Goal: Information Seeking & Learning: Check status

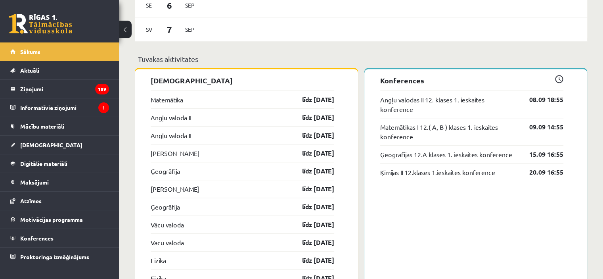
scroll to position [619, 0]
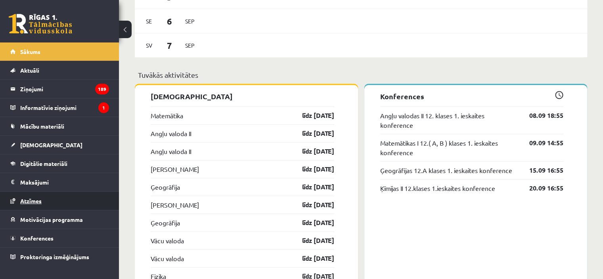
click at [63, 193] on link "Atzīmes" at bounding box center [59, 200] width 99 height 18
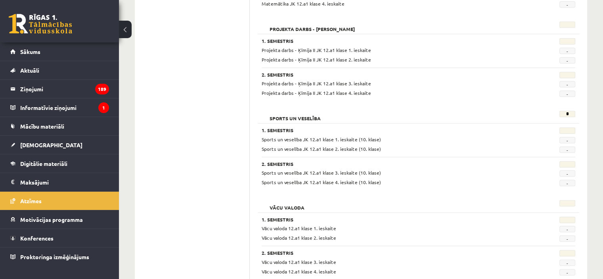
scroll to position [761, 0]
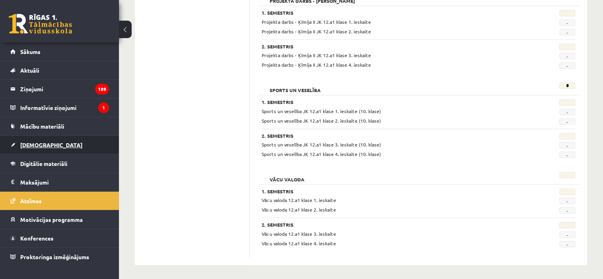
click at [33, 144] on span "[DEMOGRAPHIC_DATA]" at bounding box center [51, 144] width 62 height 7
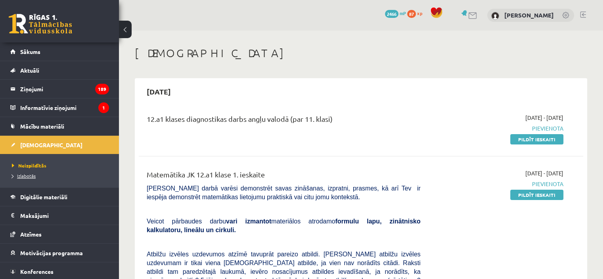
click at [31, 175] on span "Izlabotās" at bounding box center [24, 175] width 24 height 6
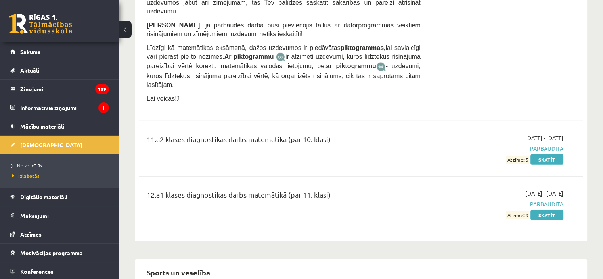
scroll to position [2436, 0]
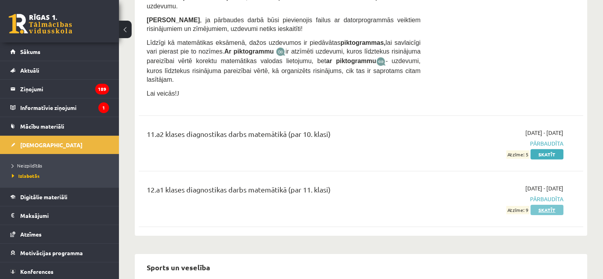
click at [541, 205] on link "Skatīt" at bounding box center [546, 210] width 33 height 10
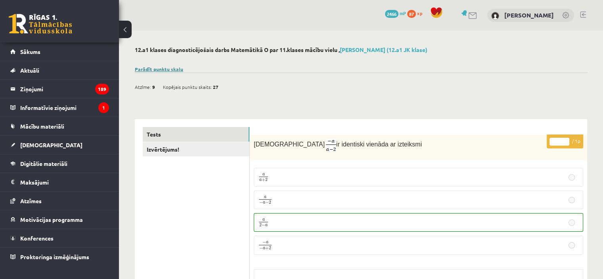
click at [151, 70] on link "Parādīt punktu skalu" at bounding box center [159, 69] width 48 height 6
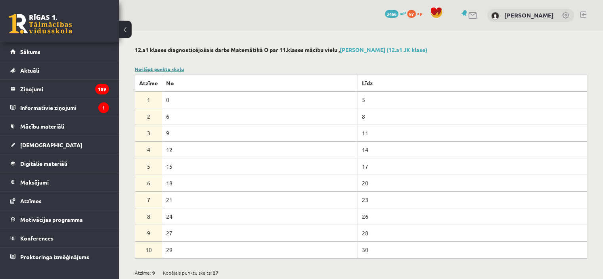
click at [151, 70] on link "Noslēpt punktu skalu" at bounding box center [159, 69] width 49 height 6
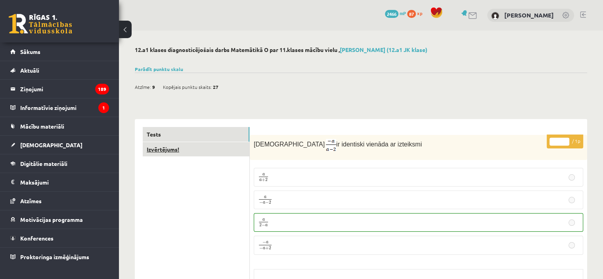
click at [190, 146] on link "Izvērtējums!" at bounding box center [196, 149] width 107 height 15
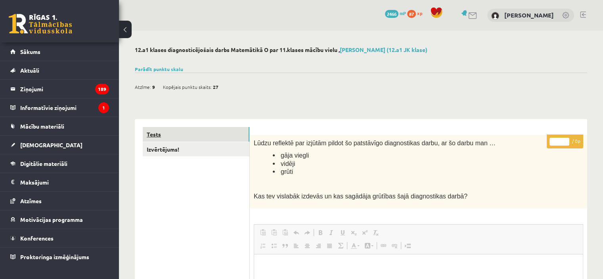
click at [164, 131] on link "Tests" at bounding box center [196, 134] width 107 height 15
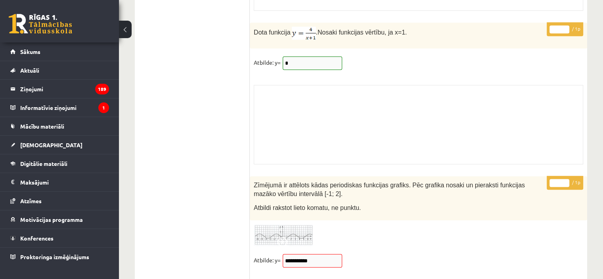
scroll to position [6527, 0]
click at [280, 236] on span at bounding box center [283, 242] width 13 height 13
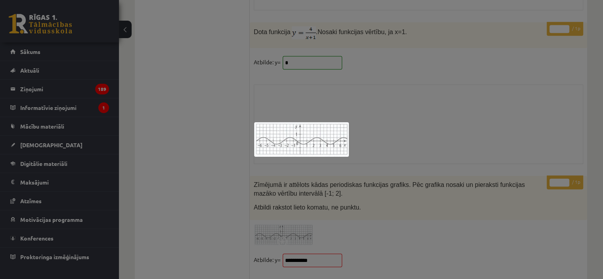
click at [298, 144] on img at bounding box center [301, 139] width 95 height 34
